Goal: Navigation & Orientation: Find specific page/section

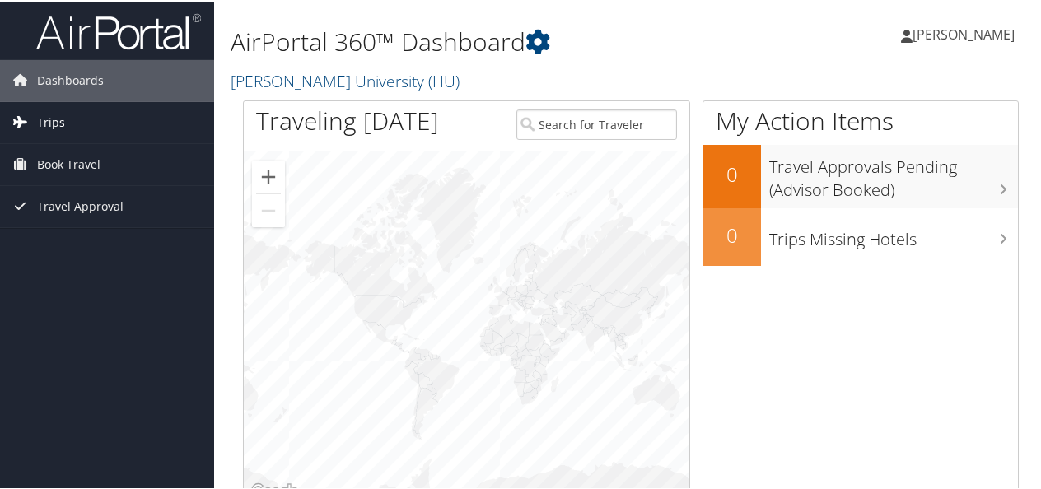
click at [147, 115] on link "Trips" at bounding box center [107, 120] width 214 height 41
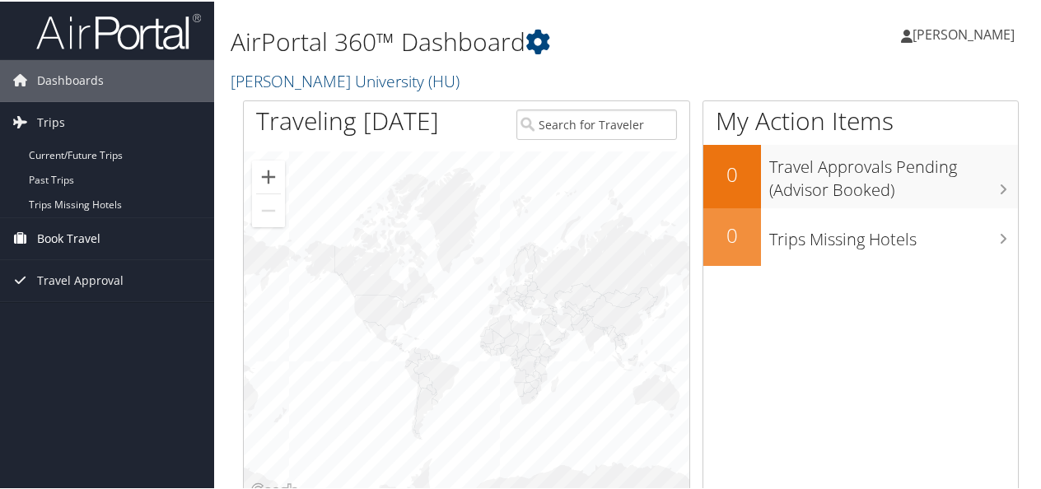
click at [146, 239] on link "Book Travel" at bounding box center [107, 236] width 214 height 41
click at [132, 347] on link "Travel Approval" at bounding box center [107, 353] width 214 height 41
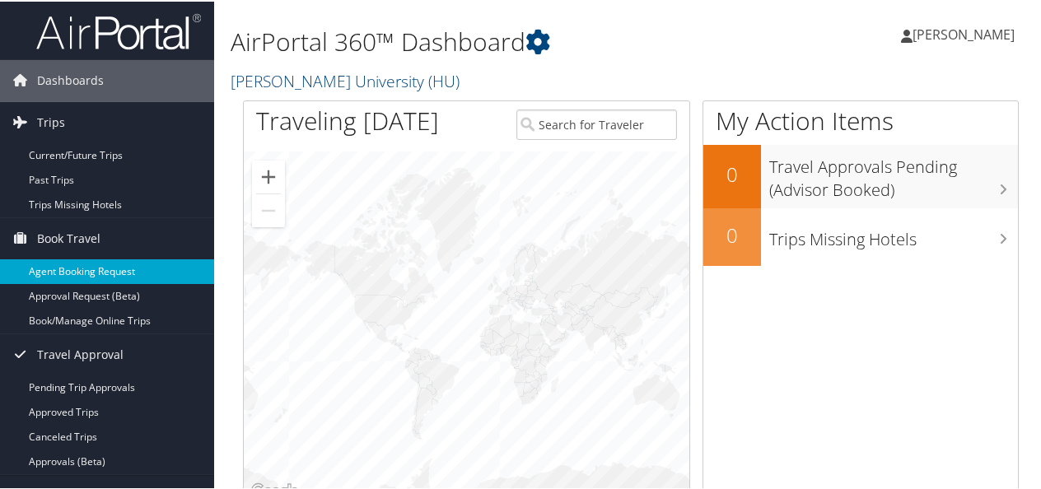
click at [147, 263] on link "Agent Booking Request" at bounding box center [107, 270] width 214 height 25
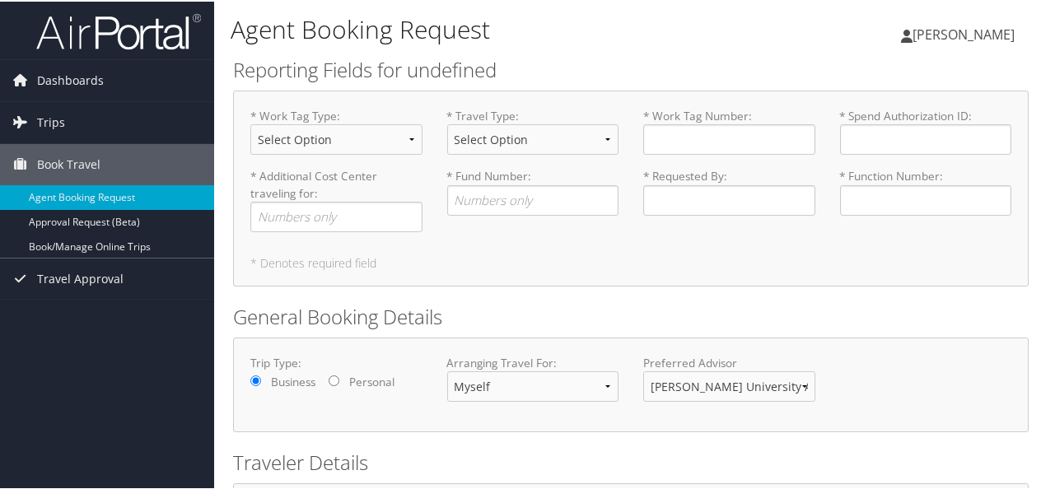
type input "Elias Nowroozi"
click at [96, 79] on span "Dashboards" at bounding box center [70, 78] width 67 height 41
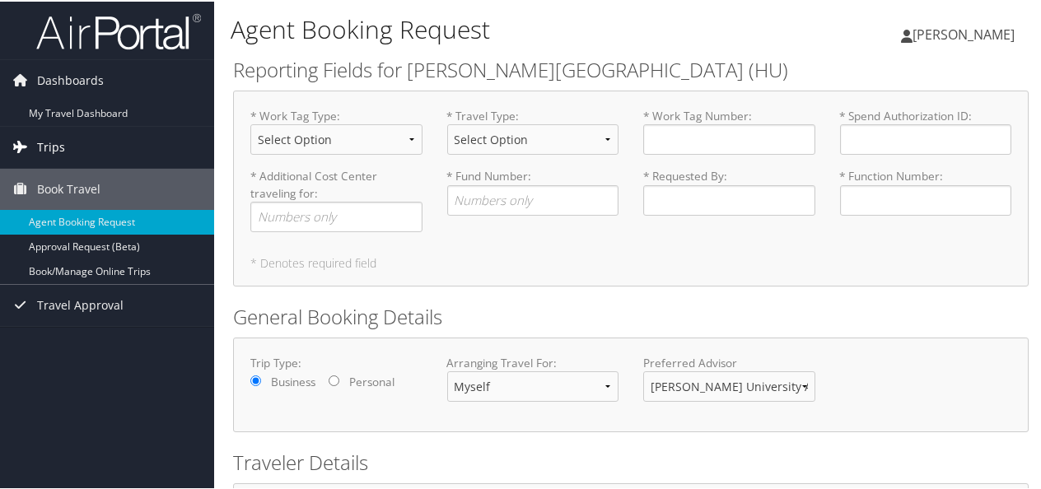
click at [80, 133] on link "Trips" at bounding box center [107, 145] width 214 height 41
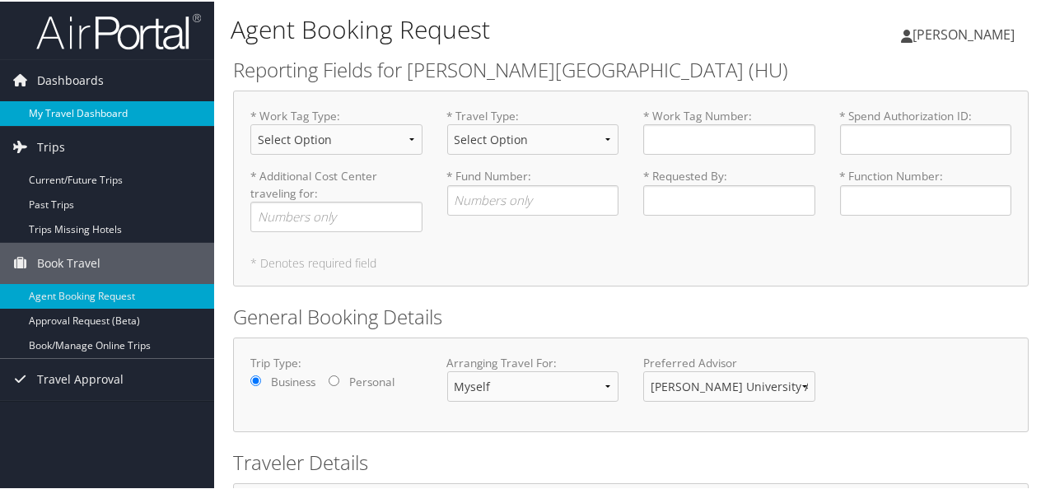
click at [137, 113] on link "My Travel Dashboard" at bounding box center [107, 112] width 214 height 25
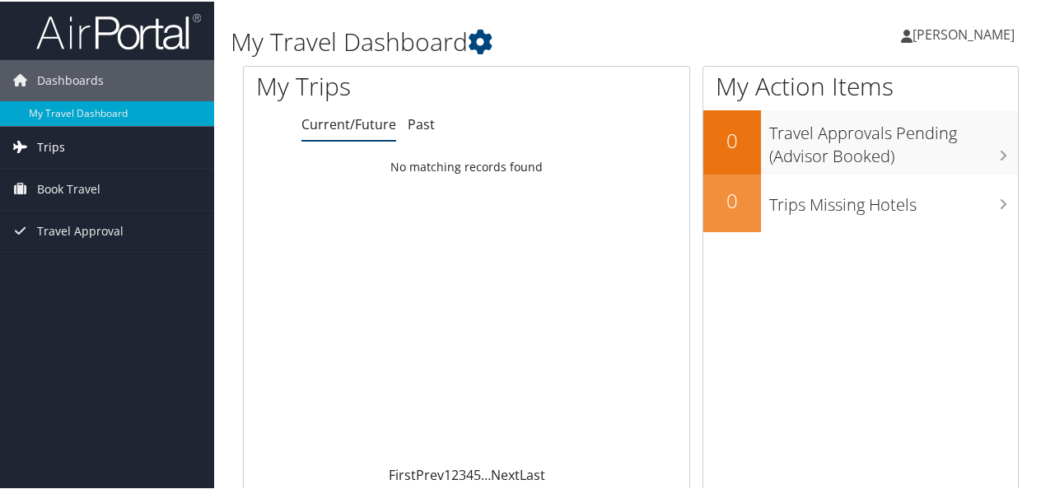
click at [133, 141] on link "Trips" at bounding box center [107, 145] width 214 height 41
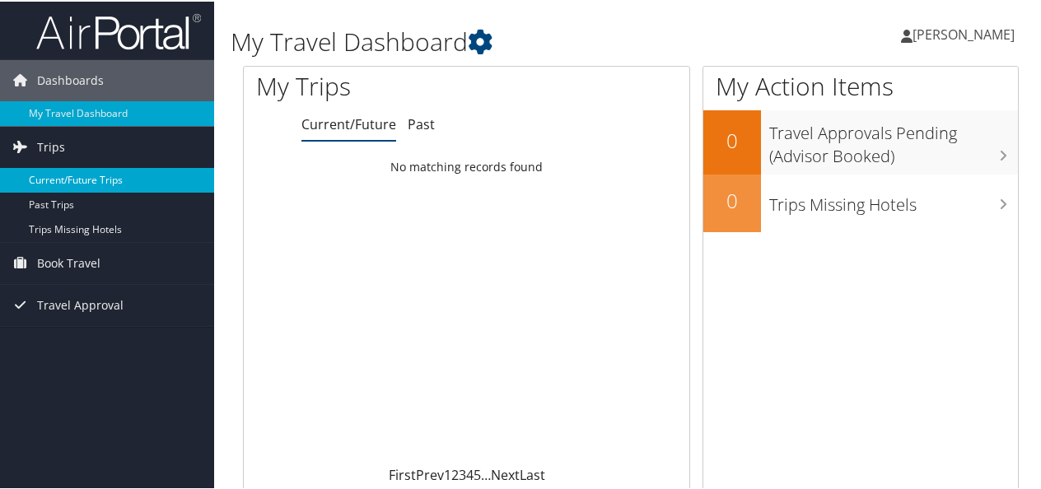
click at [109, 171] on link "Current/Future Trips" at bounding box center [107, 178] width 214 height 25
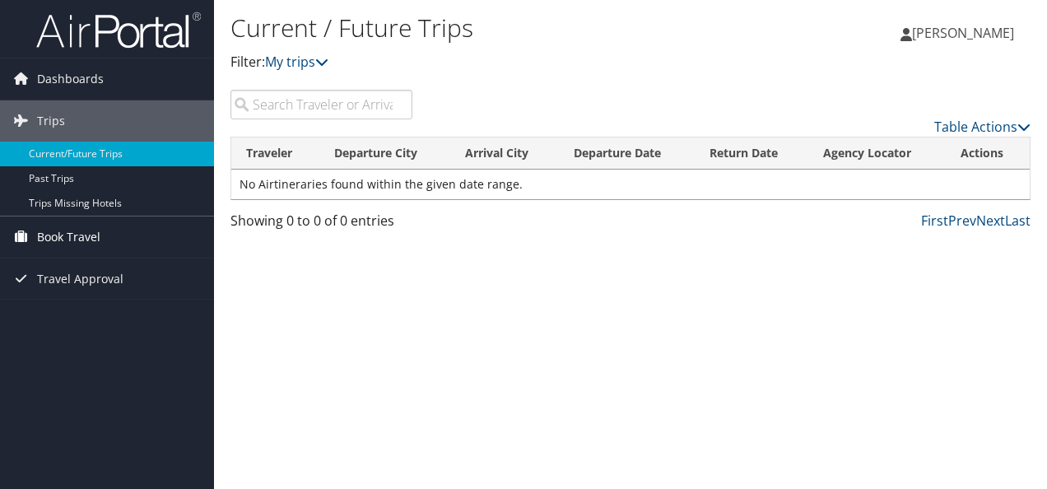
click at [68, 237] on span "Book Travel" at bounding box center [68, 236] width 63 height 41
click at [87, 347] on span "Travel Approval" at bounding box center [80, 353] width 86 height 41
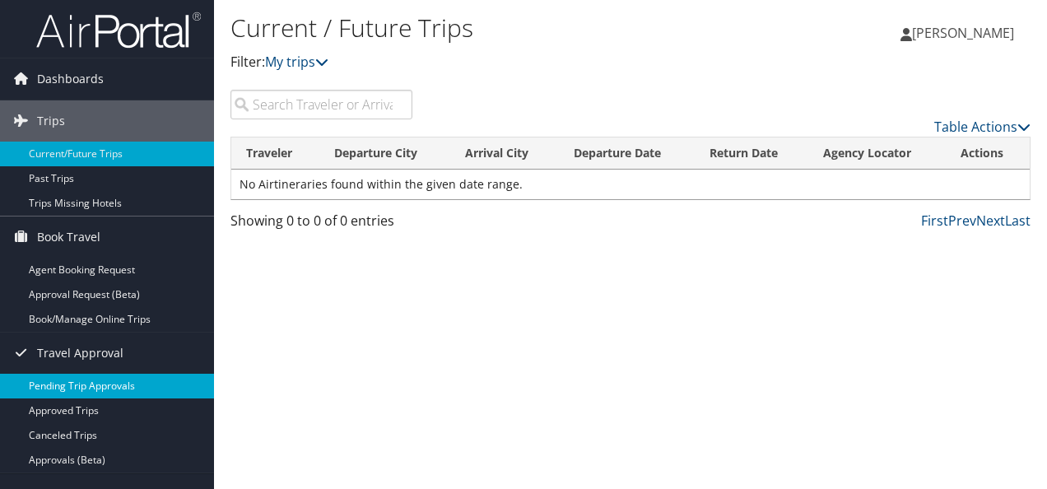
click at [96, 394] on link "Pending Trip Approvals" at bounding box center [107, 386] width 214 height 25
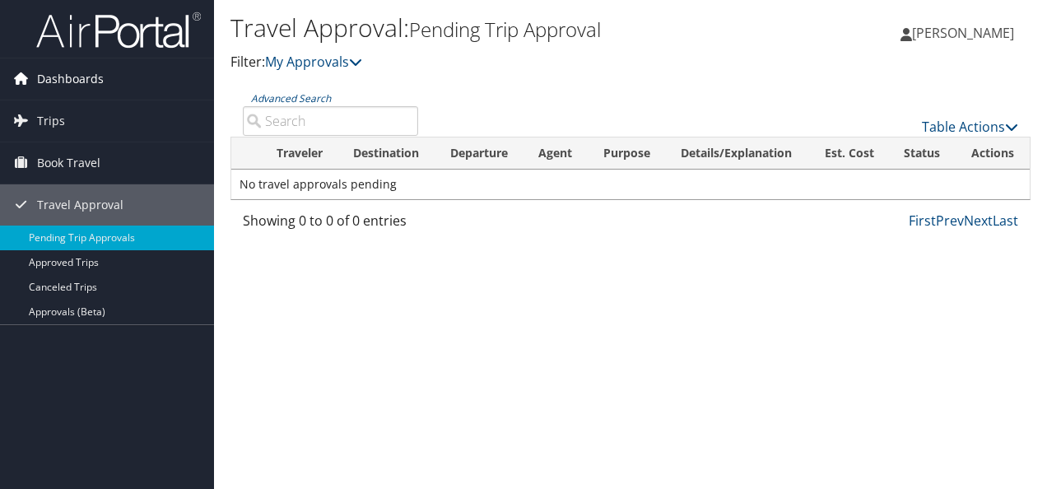
click at [144, 85] on link "Dashboards" at bounding box center [107, 78] width 214 height 41
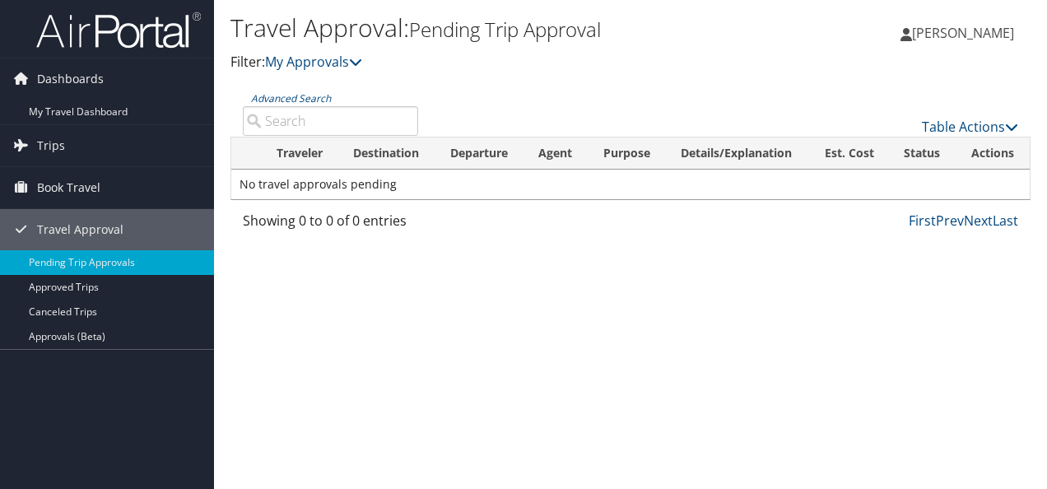
click at [135, 43] on img at bounding box center [118, 30] width 165 height 39
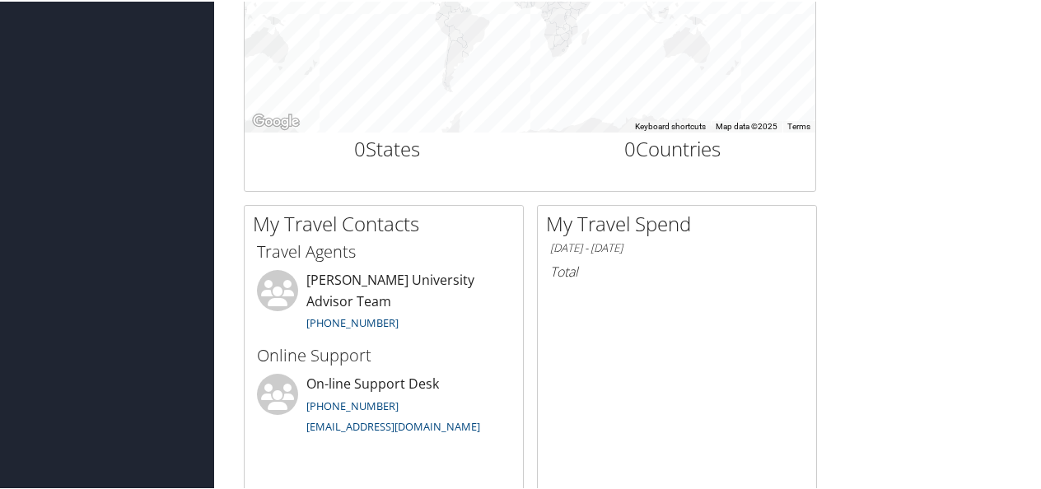
scroll to position [906, 0]
